Goal: Information Seeking & Learning: Learn about a topic

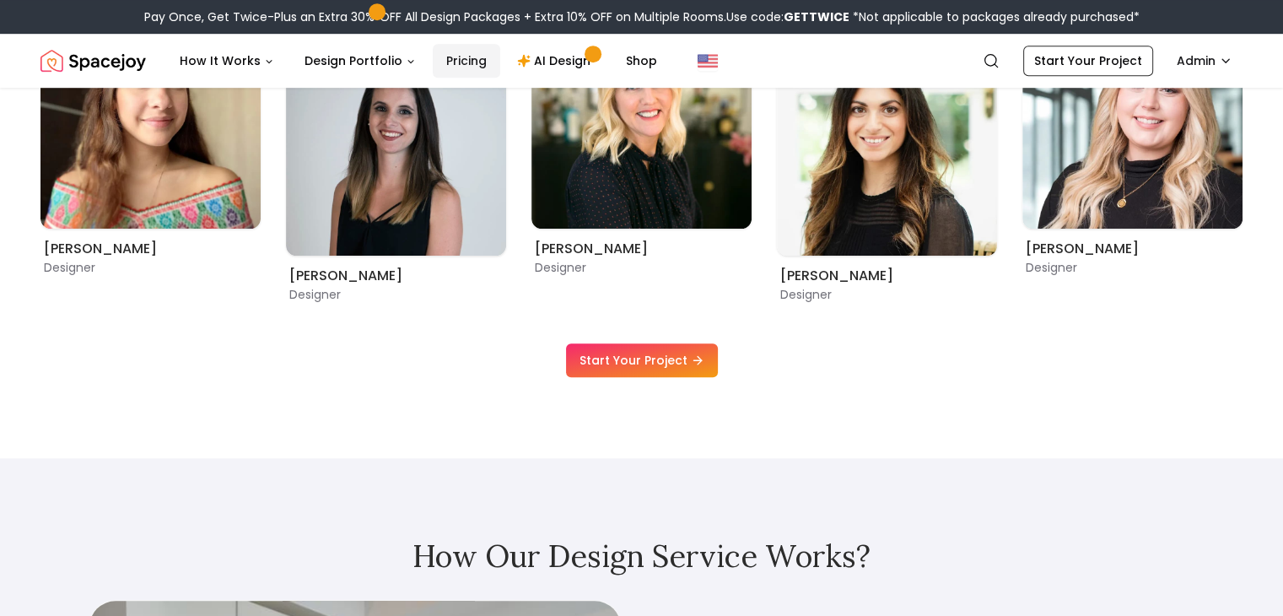
drag, startPoint x: 0, startPoint y: 0, endPoint x: 449, endPoint y: 55, distance: 452.1
click at [449, 55] on link "Pricing" at bounding box center [466, 61] width 67 height 34
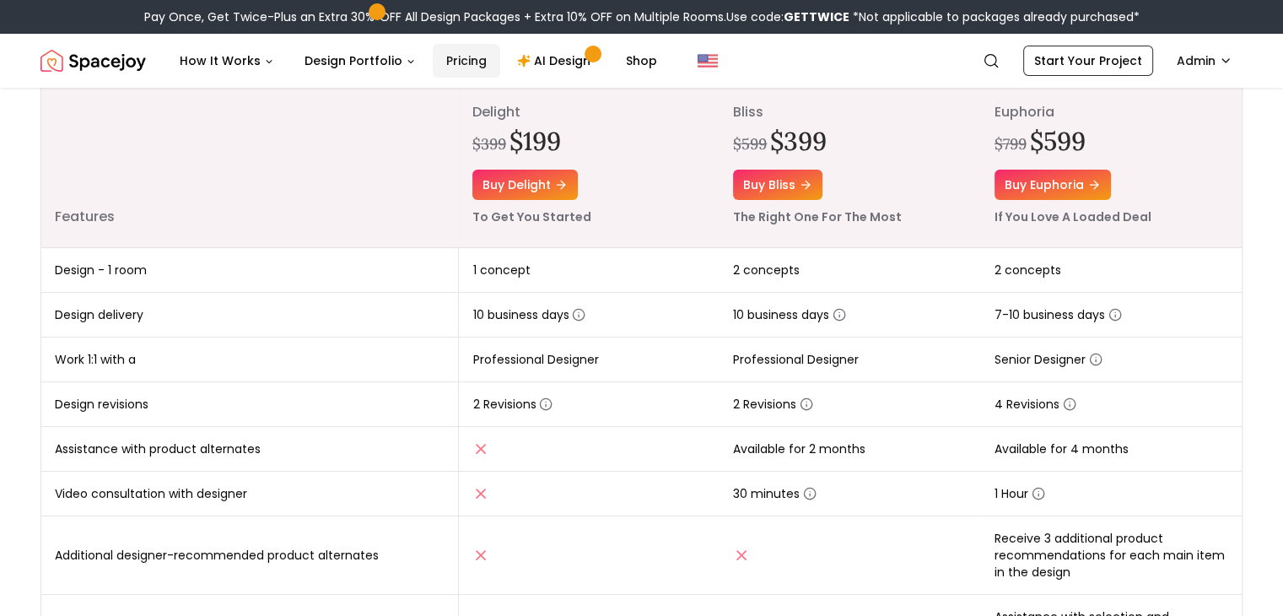
scroll to position [226, 0]
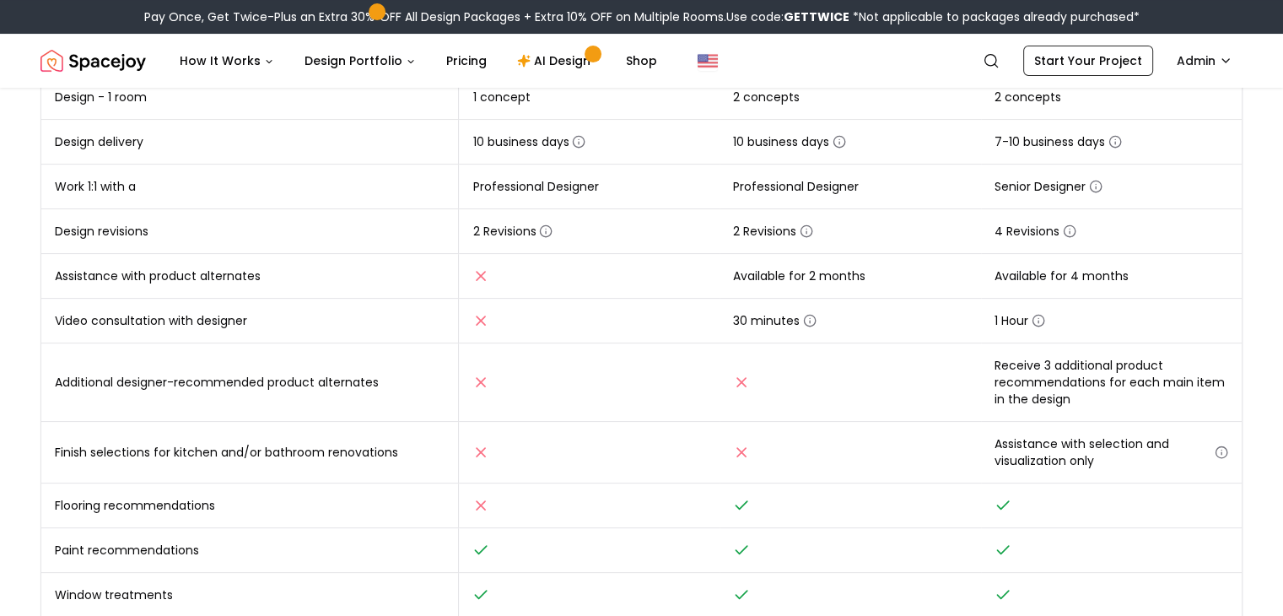
scroll to position [423, 0]
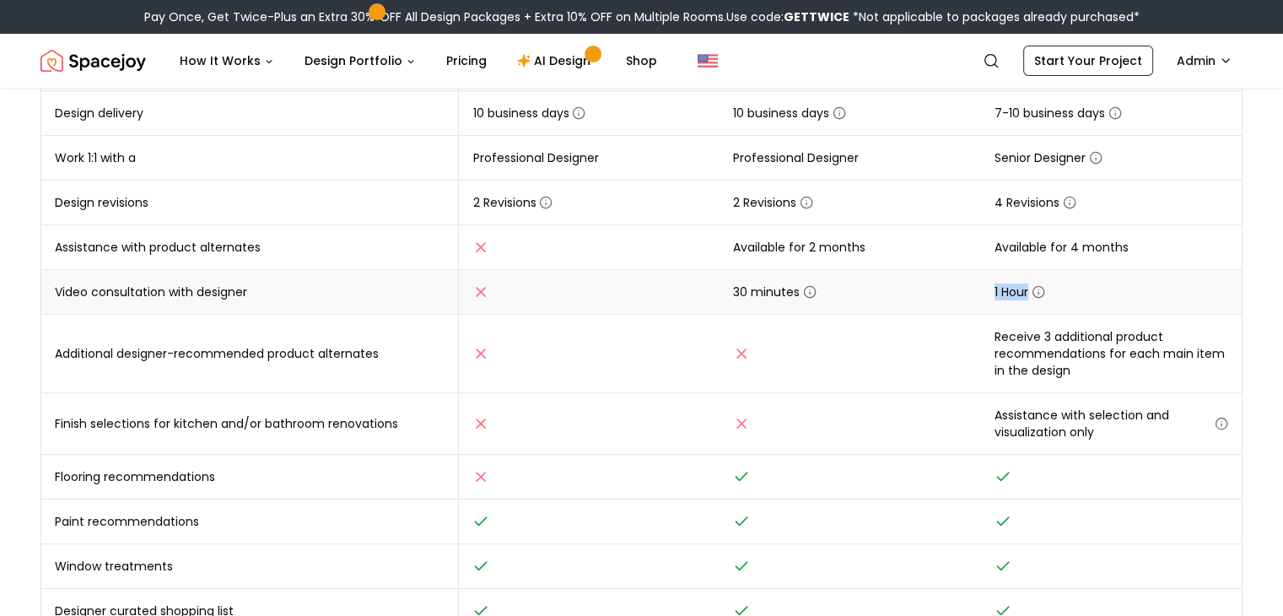
drag, startPoint x: 992, startPoint y: 288, endPoint x: 1052, endPoint y: 288, distance: 59.9
click at [1052, 288] on td "1 Hour" at bounding box center [1111, 292] width 261 height 45
